Goal: Task Accomplishment & Management: Use online tool/utility

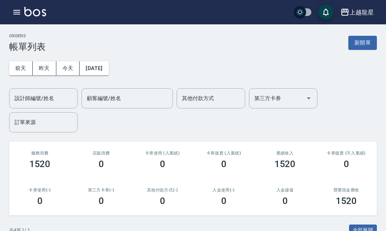
drag, startPoint x: 0, startPoint y: 0, endPoint x: 330, endPoint y: 47, distance: 333.1
click at [360, 41] on button "新開單" at bounding box center [362, 43] width 29 height 14
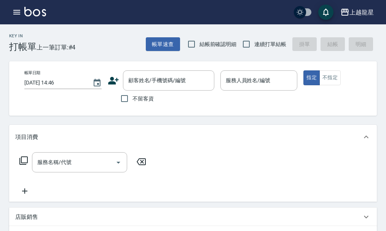
click at [150, 97] on span "不留客資" at bounding box center [142, 99] width 21 height 8
click at [132, 97] on input "不留客資" at bounding box center [125, 99] width 16 height 16
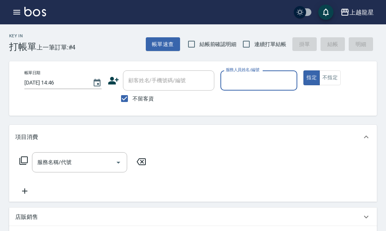
drag, startPoint x: 142, startPoint y: 102, endPoint x: 137, endPoint y: 93, distance: 10.6
click at [142, 101] on span "不留客資" at bounding box center [142, 99] width 21 height 8
click at [132, 101] on input "不留客資" at bounding box center [125, 99] width 16 height 16
checkbox input "false"
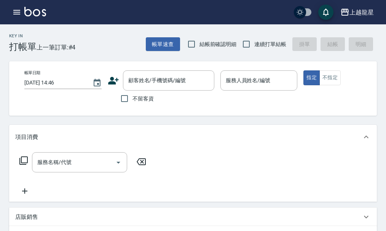
click at [18, 21] on div "上越龍星 登出" at bounding box center [193, 12] width 386 height 24
click at [21, 16] on icon "button" at bounding box center [16, 12] width 9 height 9
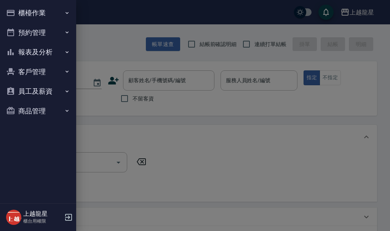
click at [22, 16] on button "櫃檯作業" at bounding box center [38, 13] width 70 height 20
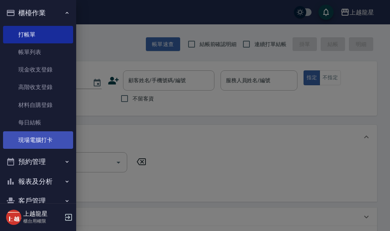
click at [18, 138] on link "現場電腦打卡" at bounding box center [38, 140] width 70 height 18
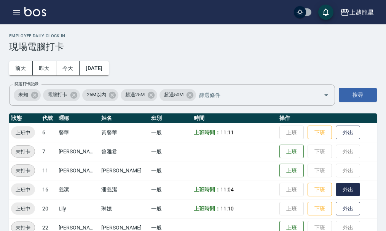
drag, startPoint x: 332, startPoint y: 194, endPoint x: 338, endPoint y: 186, distance: 9.8
click at [336, 193] on button "外出" at bounding box center [348, 189] width 24 height 13
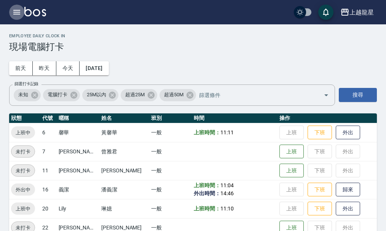
click at [19, 11] on icon "button" at bounding box center [16, 12] width 9 height 9
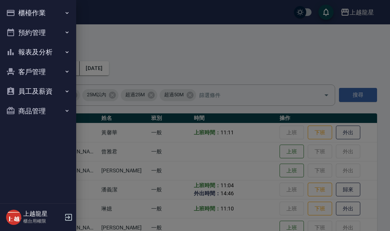
click at [45, 16] on button "櫃檯作業" at bounding box center [38, 13] width 70 height 20
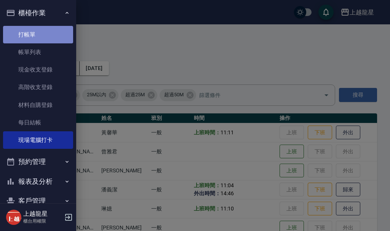
click at [40, 38] on link "打帳單" at bounding box center [38, 35] width 70 height 18
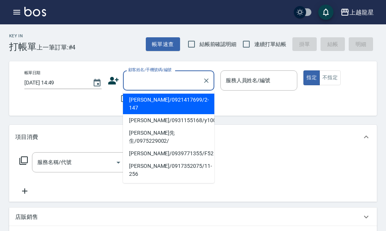
click at [168, 85] on input "顧客姓名/手機號碼/編號" at bounding box center [162, 80] width 73 height 13
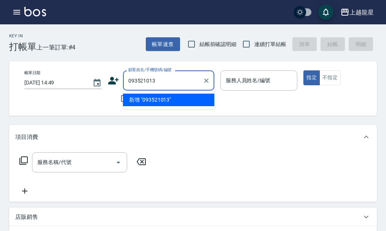
type input "0935210132"
click at [208, 80] on icon "Clear" at bounding box center [207, 81] width 8 height 8
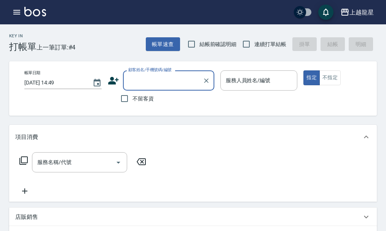
click at [180, 80] on input "顧客姓名/手機號碼/編號" at bounding box center [162, 80] width 73 height 13
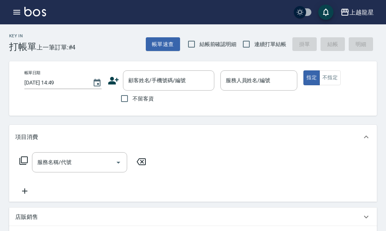
click at [17, 2] on div "上越龍星 登出" at bounding box center [193, 12] width 386 height 24
click at [14, 11] on icon "button" at bounding box center [16, 12] width 9 height 9
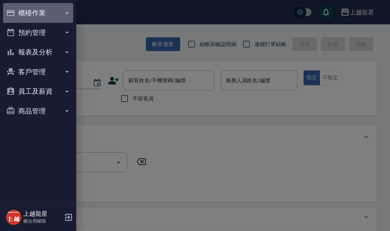
click at [17, 11] on button "櫃檯作業" at bounding box center [38, 13] width 70 height 20
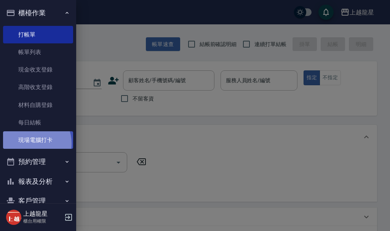
click at [29, 144] on link "現場電腦打卡" at bounding box center [38, 140] width 70 height 18
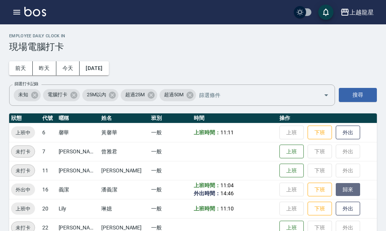
click at [336, 191] on button "歸來" at bounding box center [348, 189] width 24 height 13
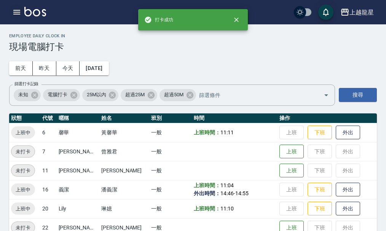
click at [18, 10] on icon "button" at bounding box center [16, 12] width 9 height 9
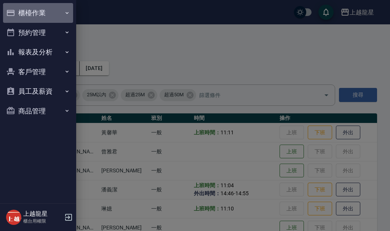
drag, startPoint x: 26, startPoint y: 19, endPoint x: 35, endPoint y: 23, distance: 9.9
click at [26, 19] on button "櫃檯作業" at bounding box center [38, 13] width 70 height 20
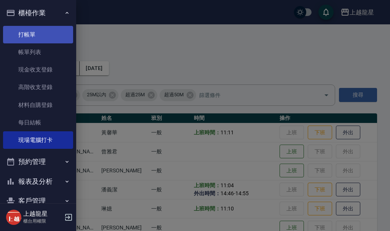
click at [41, 39] on link "打帳單" at bounding box center [38, 35] width 70 height 18
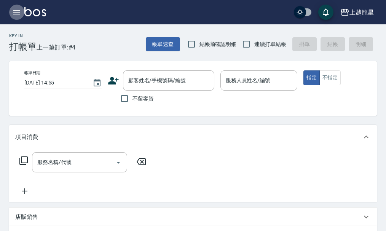
click at [14, 12] on icon "button" at bounding box center [16, 12] width 7 height 5
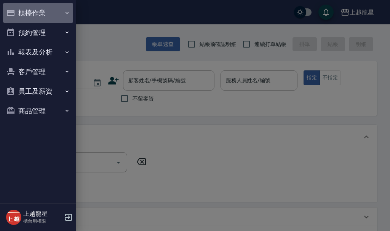
click at [38, 15] on button "櫃檯作業" at bounding box center [38, 13] width 70 height 20
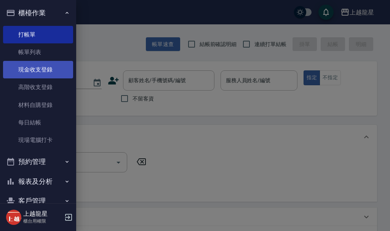
click at [55, 74] on link "現金收支登錄" at bounding box center [38, 70] width 70 height 18
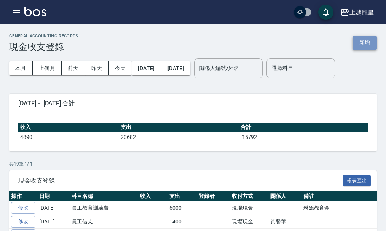
click at [373, 45] on button "新增" at bounding box center [365, 43] width 24 height 14
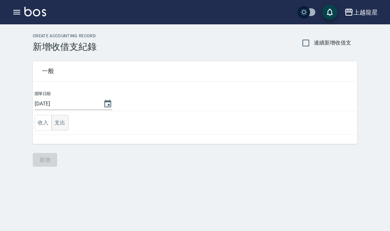
click at [62, 126] on button "支出" at bounding box center [59, 123] width 17 height 16
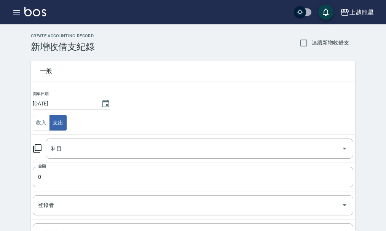
click at [61, 151] on input "科目" at bounding box center [193, 148] width 289 height 13
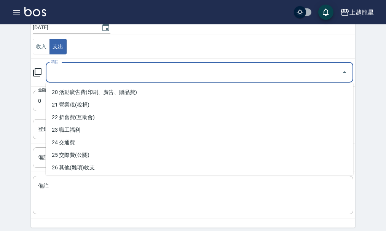
scroll to position [264, 0]
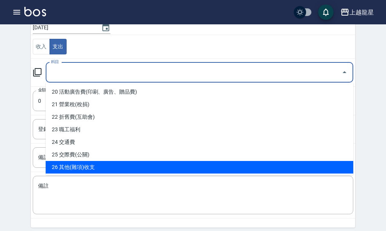
click at [80, 166] on li "26 其他(雜項)收支" at bounding box center [200, 167] width 308 height 13
type input "26 其他(雜項)收支"
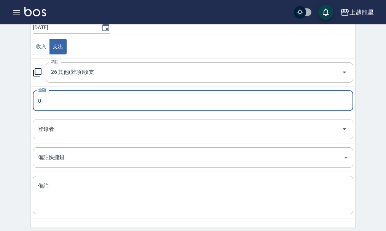
click at [76, 132] on input "登錄者" at bounding box center [187, 129] width 302 height 13
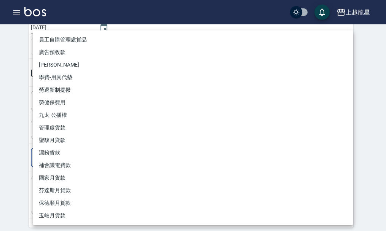
click at [65, 160] on body "上越龍星 登出 櫃檯作業 打帳單 帳單列表 現金收支登錄 高階收支登錄 材料自購登錄 每日結帳 現場電腦打卡 預約管理 預約管理 單日預約紀錄 單週預約紀錄 …" at bounding box center [193, 92] width 386 height 336
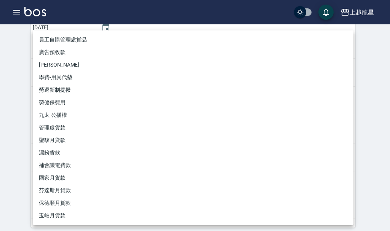
click at [14, 178] on div at bounding box center [195, 115] width 390 height 231
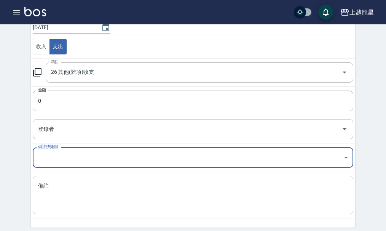
click at [52, 195] on textarea "備註" at bounding box center [193, 195] width 310 height 26
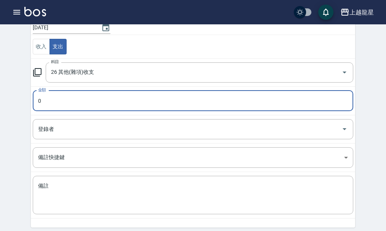
click at [57, 102] on input "0" at bounding box center [193, 101] width 321 height 21
type input "650"
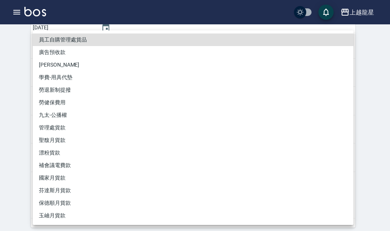
click at [19, 121] on div at bounding box center [195, 115] width 390 height 231
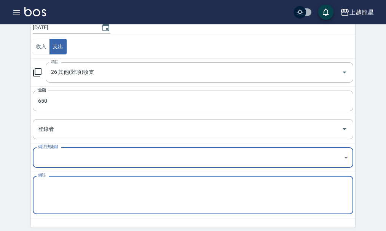
click at [59, 206] on textarea "備註" at bounding box center [193, 195] width 310 height 26
type textarea "ㄕ"
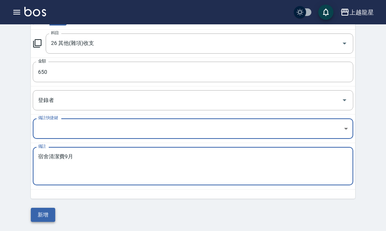
type textarea "宿舍清潔費9月"
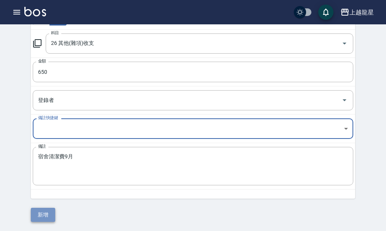
click at [47, 209] on button "新增" at bounding box center [43, 215] width 24 height 14
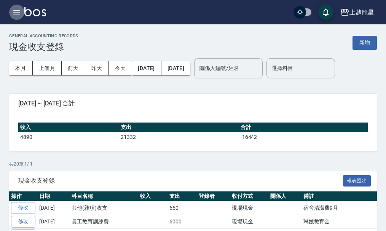
click at [18, 10] on icon "button" at bounding box center [16, 12] width 7 height 5
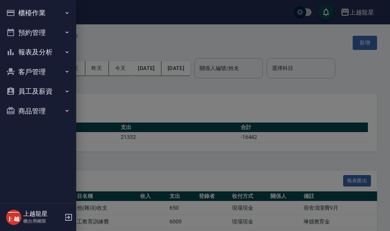
click at [41, 11] on button "櫃檯作業" at bounding box center [38, 13] width 70 height 20
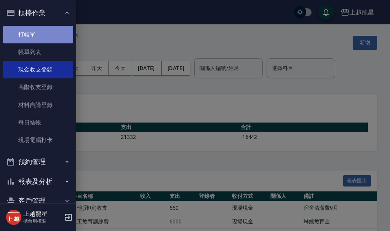
click at [45, 35] on link "打帳單" at bounding box center [38, 35] width 70 height 18
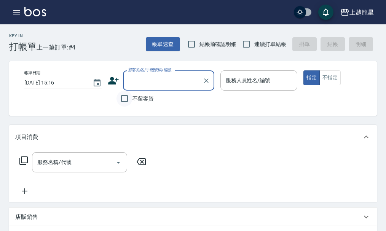
click at [120, 100] on input "不留客資" at bounding box center [125, 99] width 16 height 16
checkbox input "true"
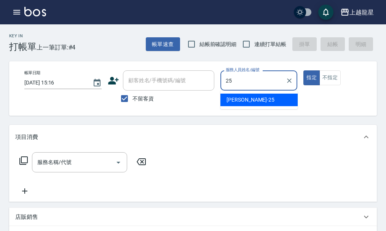
click at [262, 105] on div "淑雲 -25" at bounding box center [258, 100] width 77 height 13
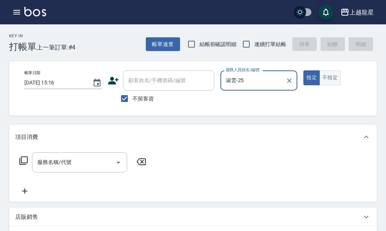
type input "淑雲-25"
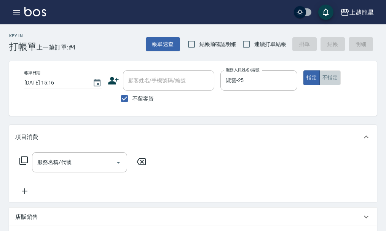
drag, startPoint x: 328, startPoint y: 75, endPoint x: 275, endPoint y: 160, distance: 100.6
click at [305, 114] on div "帳單日期 [DATE] 15:16 顧客姓名/手機號碼/編號 顧客姓名/手機號碼/編號 不留客資 服務人員姓名/編號 [PERSON_NAME]-25 服務人…" at bounding box center [199, 88] width 381 height 54
click at [325, 83] on button "不指定" at bounding box center [329, 77] width 21 height 15
click at [51, 172] on div "服務名稱/代號" at bounding box center [79, 162] width 95 height 20
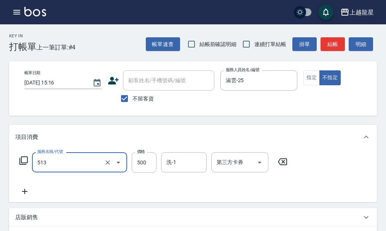
type input "SPA健康洗(513)"
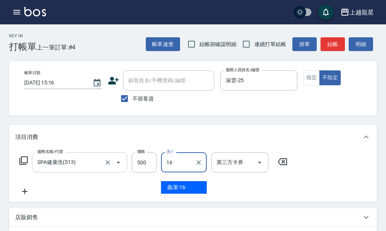
type input "義潔-16"
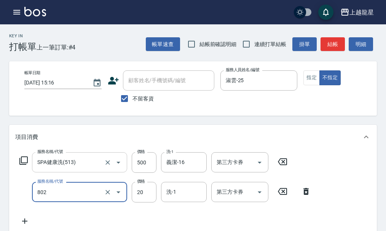
type input "潤絲(802)"
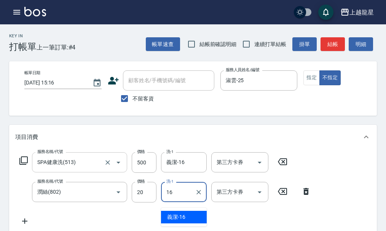
type input "義潔-16"
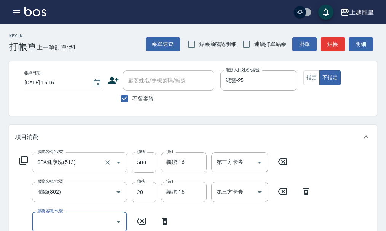
scroll to position [3, 0]
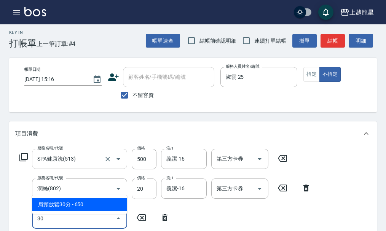
type input "304"
